Goal: Obtain resource: Download file/media

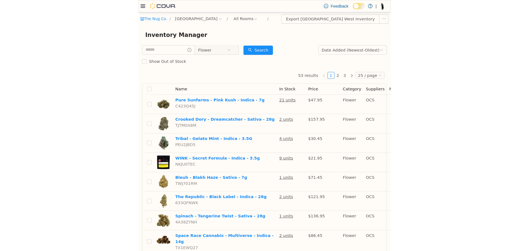
scroll to position [308, 0]
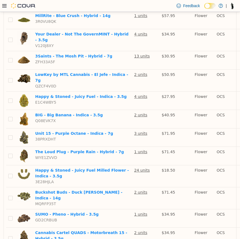
click at [4, 6] on icon at bounding box center [4, 6] width 4 height 4
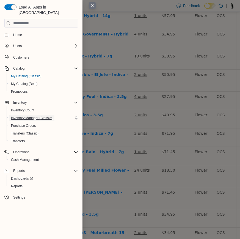
click at [36, 115] on span "Inventory Manager (Classic)" at bounding box center [31, 118] width 41 height 7
click at [32, 158] on span "Cash Management" at bounding box center [25, 160] width 28 height 4
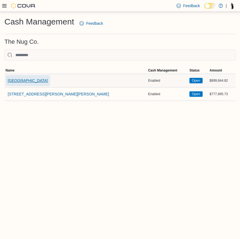
click at [41, 82] on span "[GEOGRAPHIC_DATA]" at bounding box center [28, 81] width 40 height 6
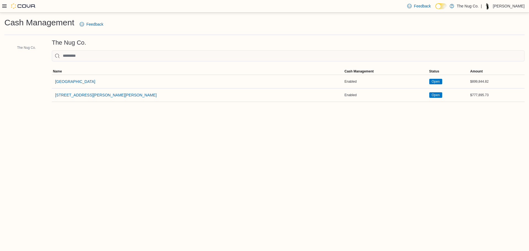
click at [5, 5] on icon at bounding box center [4, 5] width 4 height 3
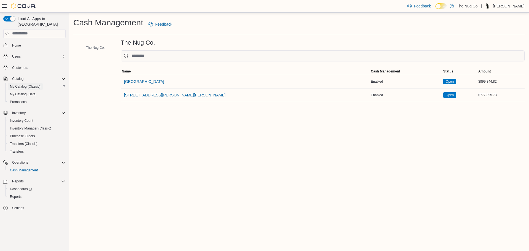
click at [18, 84] on span "My Catalog (Classic)" at bounding box center [25, 86] width 31 height 4
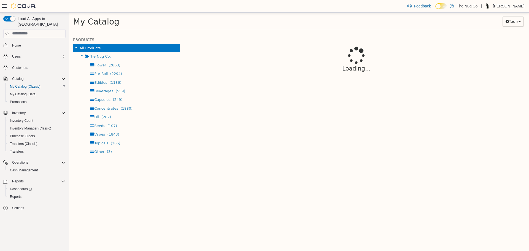
select select "**********"
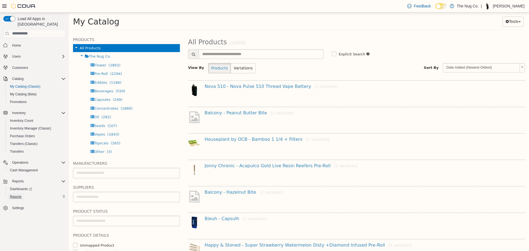
click at [17, 194] on span "Reports" at bounding box center [16, 196] width 12 height 4
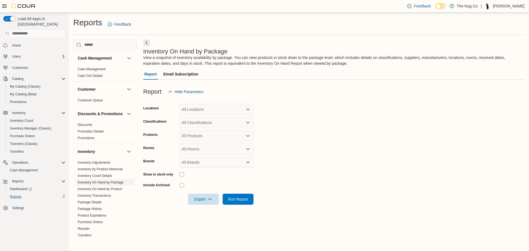
click at [97, 184] on link "Inventory On Hand by Package" at bounding box center [101, 182] width 46 height 4
click at [187, 111] on div "All Locations" at bounding box center [216, 109] width 74 height 11
click at [198, 129] on span "[GEOGRAPHIC_DATA]" at bounding box center [211, 127] width 40 height 6
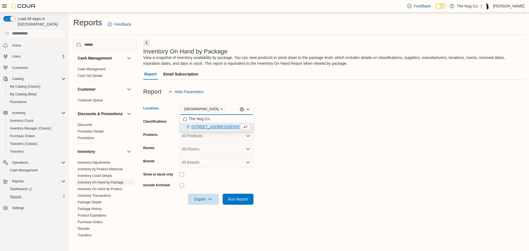
click at [298, 129] on form "Locations [STREET_ADDRESS] [GEOGRAPHIC_DATA] box. Selected. [STREET_ADDRESS]. P…" at bounding box center [333, 150] width 381 height 107
click at [240, 123] on div "All Classifications" at bounding box center [216, 122] width 74 height 11
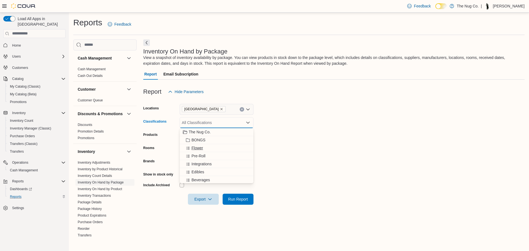
click at [200, 146] on span "Flower" at bounding box center [197, 148] width 12 height 6
click at [200, 148] on span "Pre-Roll" at bounding box center [198, 148] width 14 height 6
click at [199, 155] on span "Edibles" at bounding box center [197, 156] width 13 height 6
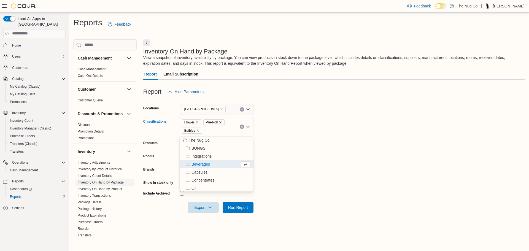
click at [201, 172] on span "Capsules" at bounding box center [199, 172] width 16 height 6
click at [199, 171] on span "Concentrates" at bounding box center [202, 172] width 23 height 6
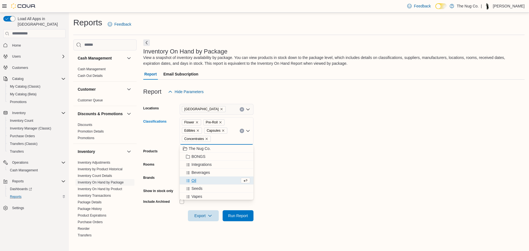
click at [197, 180] on div "Oil" at bounding box center [211, 181] width 57 height 6
click at [198, 187] on span "Vapes" at bounding box center [196, 189] width 11 height 6
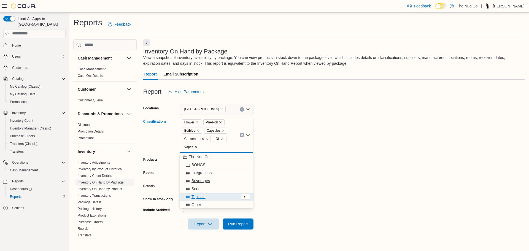
click at [201, 181] on span "Beverages" at bounding box center [200, 181] width 18 height 6
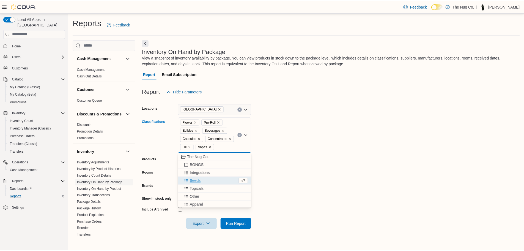
scroll to position [25, 0]
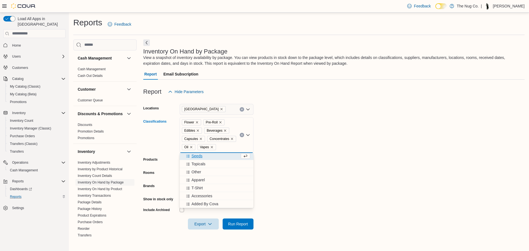
click at [286, 214] on div at bounding box center [333, 216] width 381 height 4
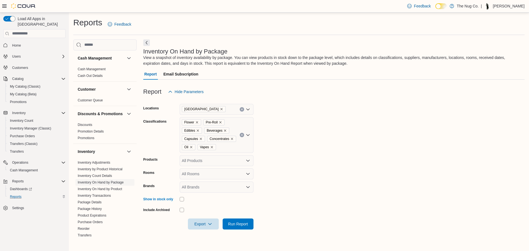
click at [196, 162] on div "All Products" at bounding box center [216, 160] width 74 height 11
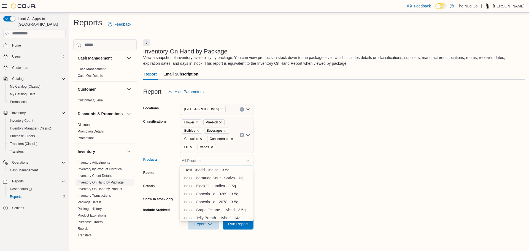
click at [314, 179] on form "Locations [GEOGRAPHIC_DATA] West Classifications Flower Pre-Roll Edibles Bevera…" at bounding box center [333, 163] width 381 height 132
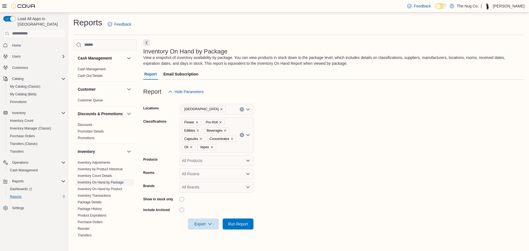
click at [228, 171] on div "All Rooms" at bounding box center [216, 173] width 74 height 11
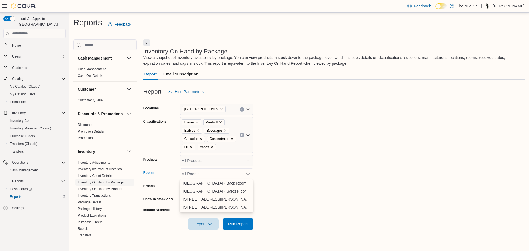
click at [215, 190] on span "[GEOGRAPHIC_DATA] - Sales Floor" at bounding box center [216, 191] width 67 height 6
click at [328, 195] on form "Locations [STREET_ADDRESS] Classifications Flower Pre-Roll Edibles Beverages Ca…" at bounding box center [333, 163] width 381 height 132
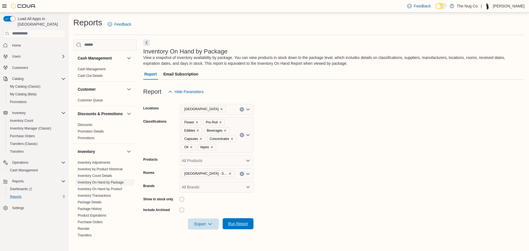
click at [240, 221] on span "Run Report" at bounding box center [238, 224] width 20 height 6
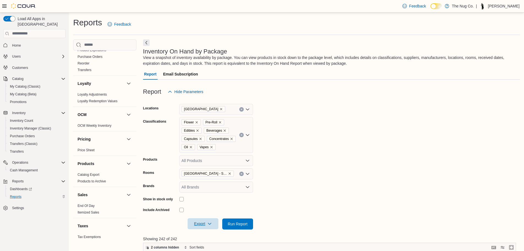
click at [213, 226] on span "Export" at bounding box center [203, 223] width 24 height 11
click at [207, 189] on span "Export to Excel" at bounding box center [204, 191] width 25 height 4
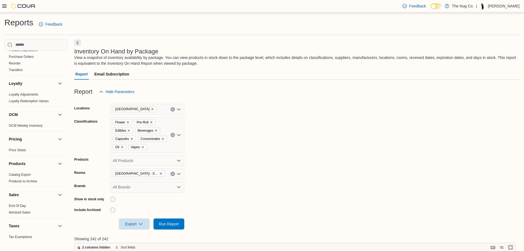
click at [3, 7] on icon at bounding box center [4, 5] width 4 height 3
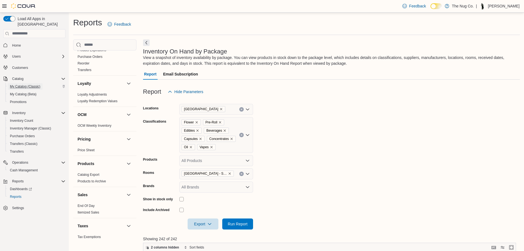
click at [27, 84] on span "My Catalog (Classic)" at bounding box center [25, 86] width 31 height 7
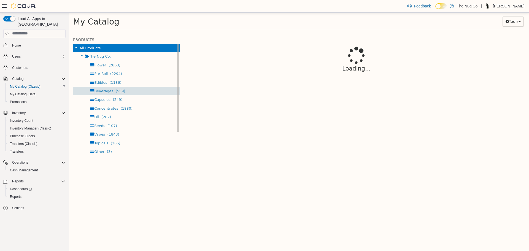
select select "**********"
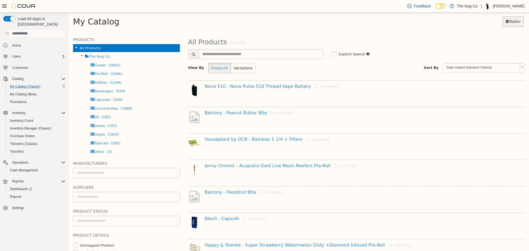
click at [516, 18] on button "Tools" at bounding box center [512, 21] width 21 height 10
click at [487, 52] on link "Export" at bounding box center [497, 54] width 52 height 7
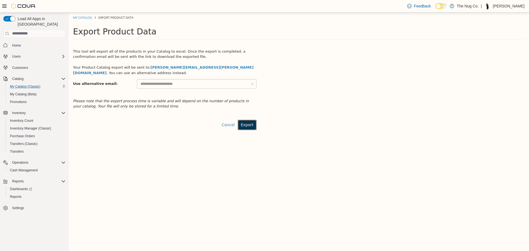
click at [250, 120] on button "Export" at bounding box center [247, 124] width 19 height 10
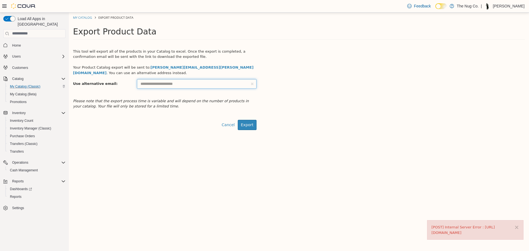
click at [204, 79] on input "text" at bounding box center [196, 84] width 119 height 10
